Goal: Task Accomplishment & Management: Manage account settings

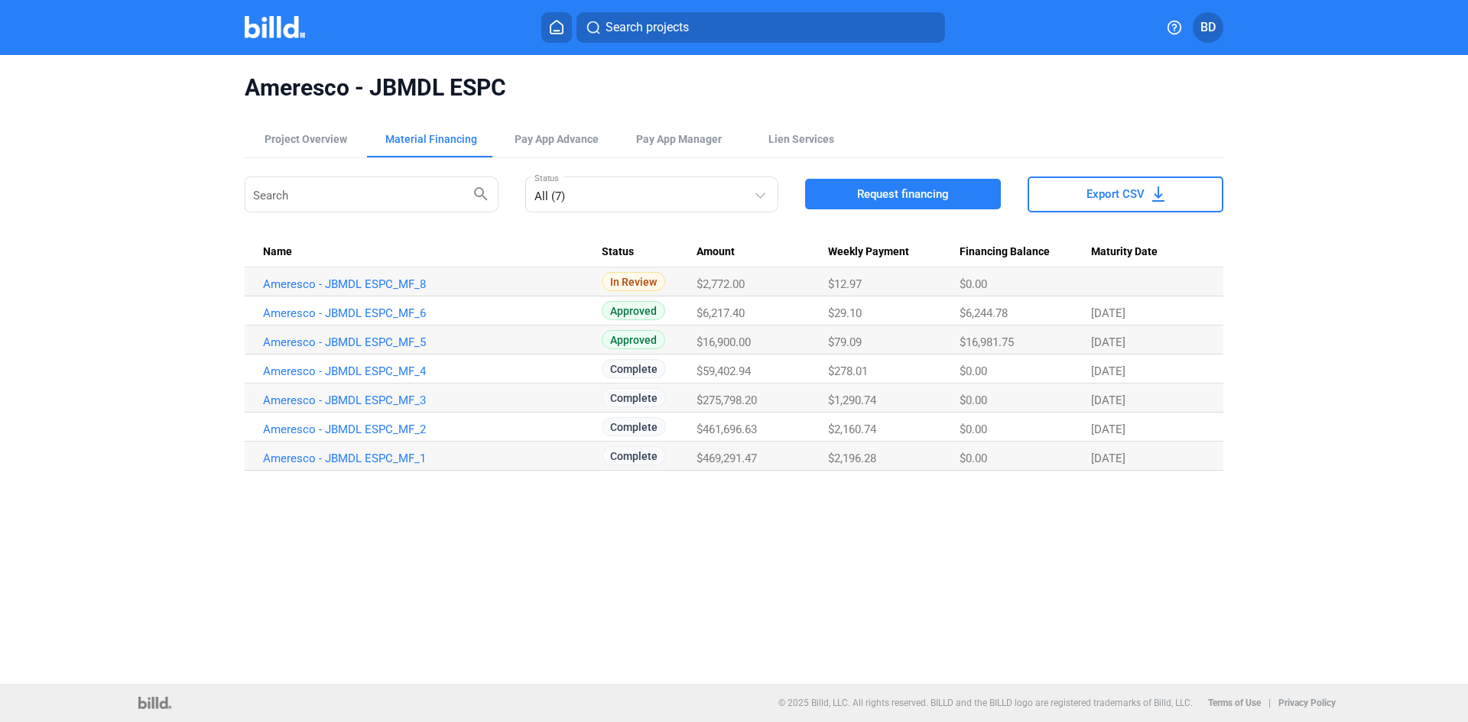
click at [275, 22] on img at bounding box center [275, 27] width 60 height 22
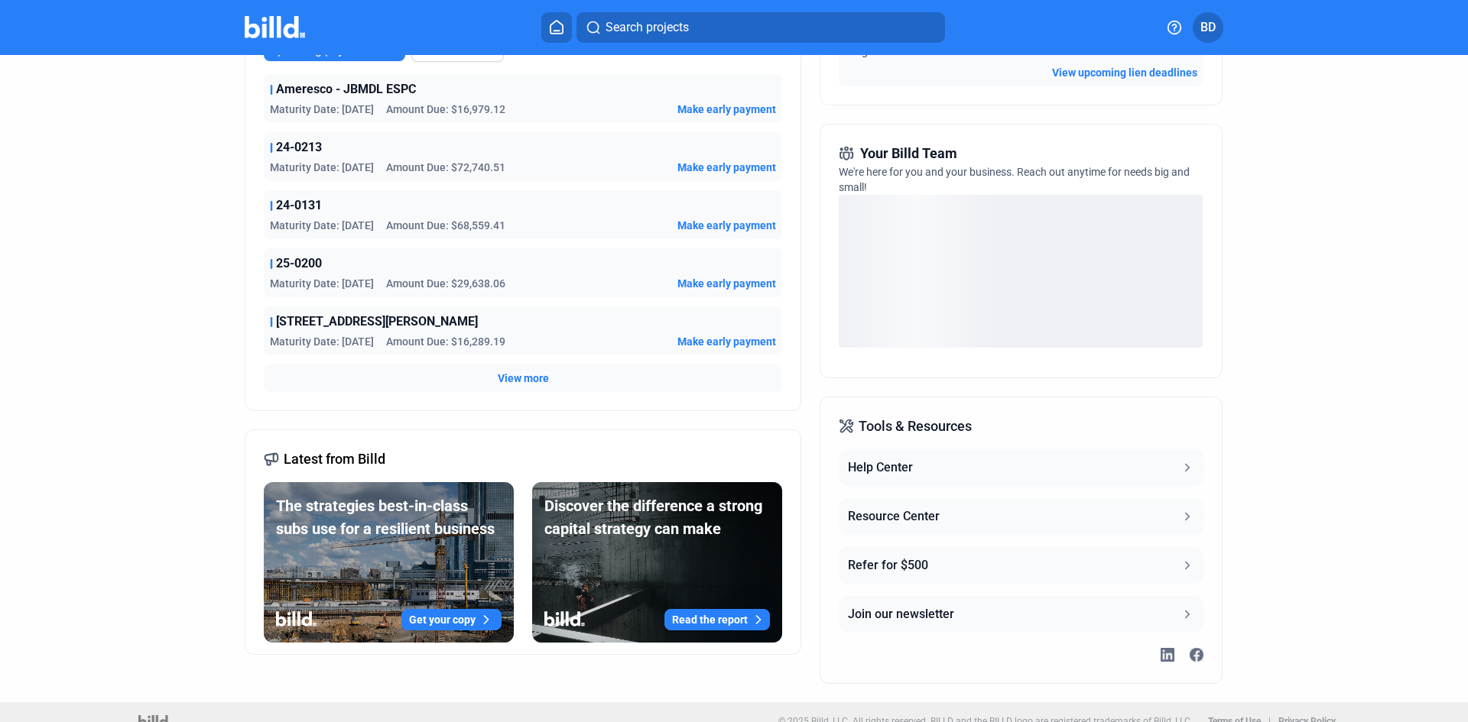
scroll to position [338, 0]
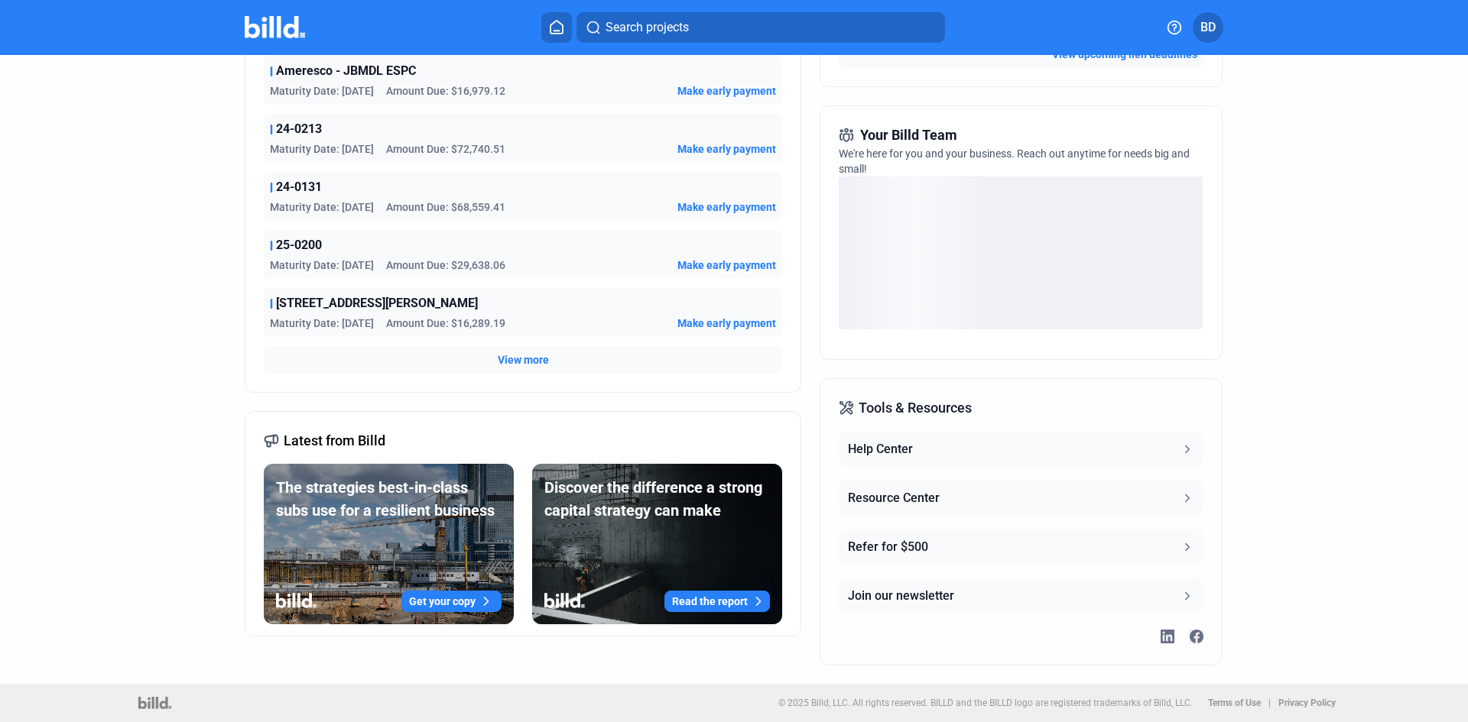
click at [524, 358] on span "View more" at bounding box center [523, 359] width 51 height 15
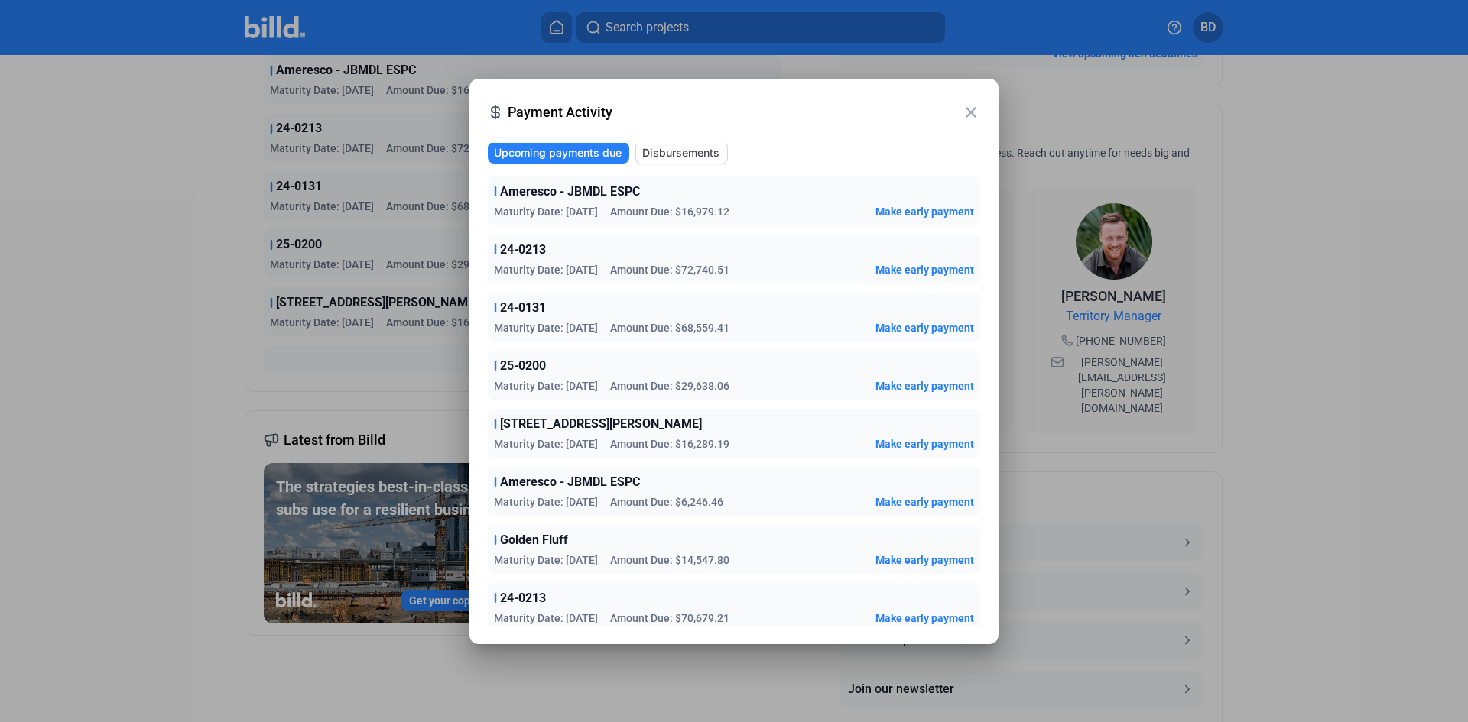
scroll to position [0, 0]
click at [971, 114] on mat-icon "close" at bounding box center [971, 112] width 18 height 18
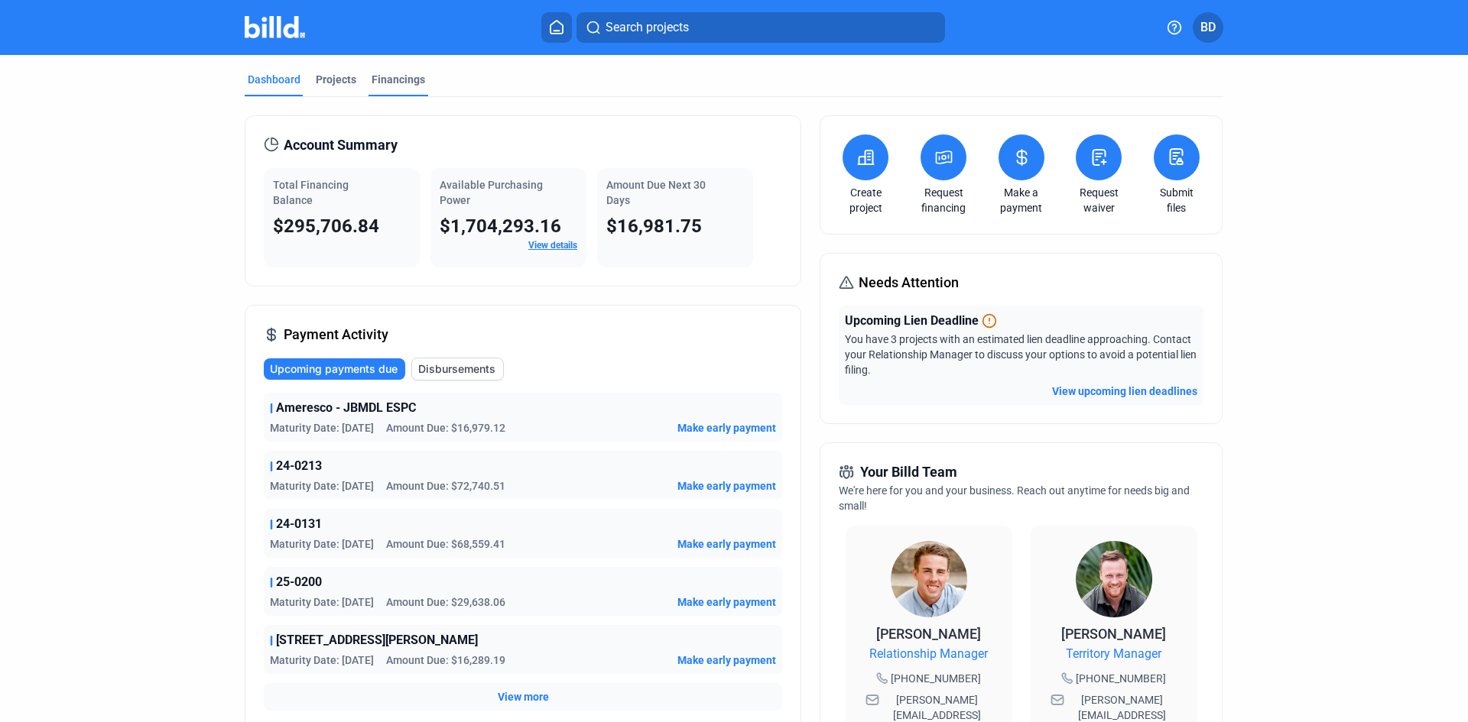
click at [384, 76] on div "Financings" at bounding box center [398, 79] width 54 height 15
